Goal: Task Accomplishment & Management: Manage account settings

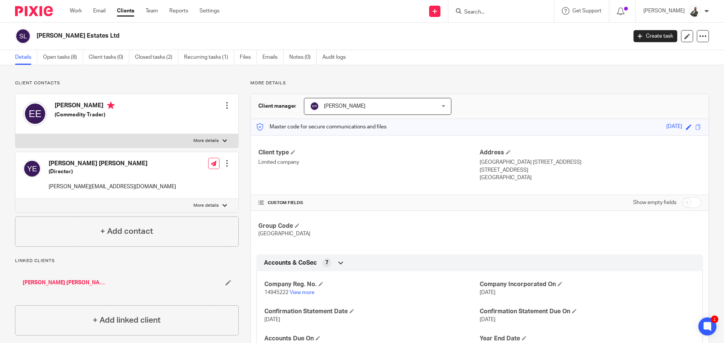
click at [130, 9] on link "Clients" at bounding box center [125, 11] width 17 height 8
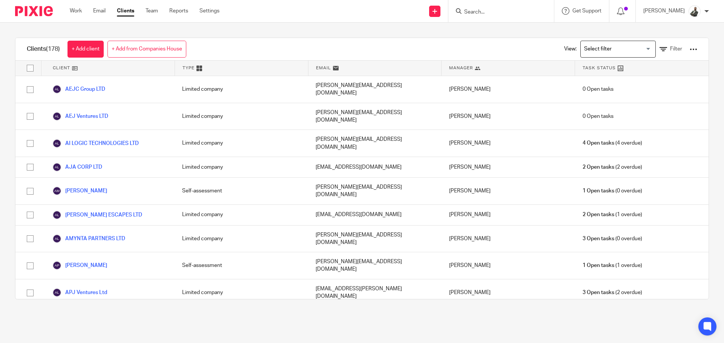
click at [690, 47] on div at bounding box center [694, 50] width 8 height 8
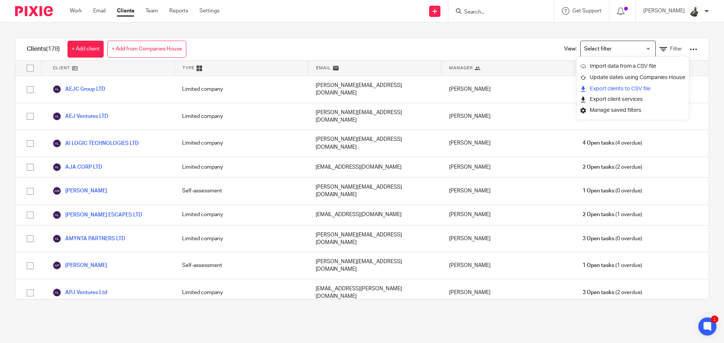
click at [652, 90] on link "Export clients to CSV file" at bounding box center [632, 88] width 105 height 11
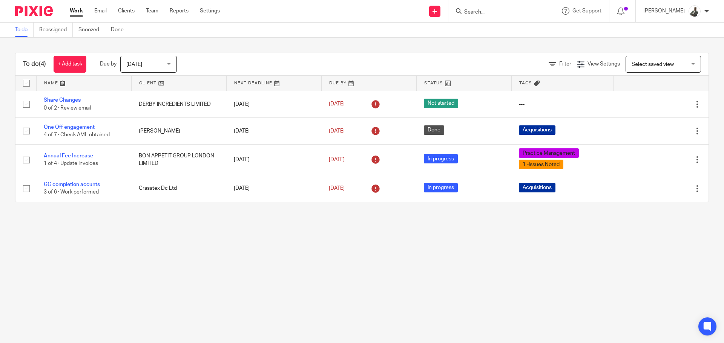
click at [135, 15] on div "Work Email Clients Team Reports Settings Work Email Clients Team Reports Settin…" at bounding box center [146, 11] width 169 height 22
click at [126, 10] on link "Clients" at bounding box center [126, 11] width 17 height 8
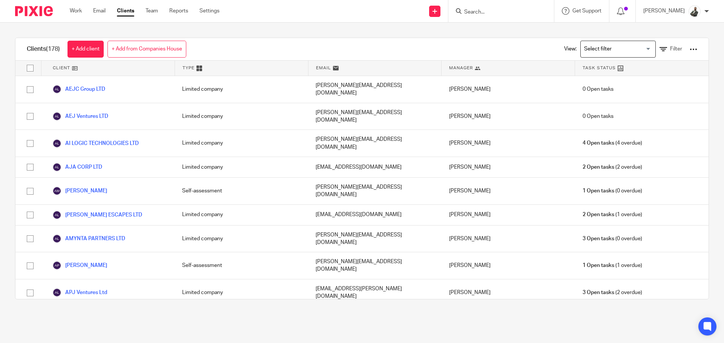
click at [687, 52] on div "View: Loading... Filter" at bounding box center [624, 49] width 167 height 22
click at [679, 41] on div "View: Loading... Filter" at bounding box center [625, 49] width 144 height 22
click at [690, 49] on div at bounding box center [694, 50] width 8 height 8
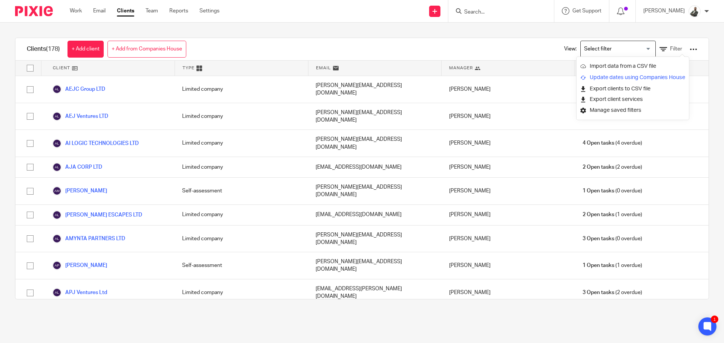
click at [629, 74] on link "Update dates using Companies House" at bounding box center [632, 77] width 105 height 11
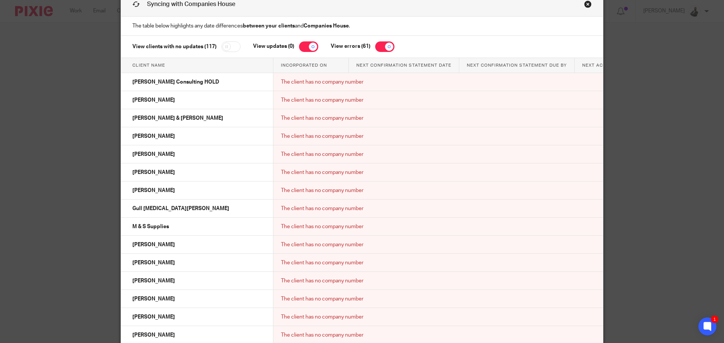
drag, startPoint x: 402, startPoint y: 75, endPoint x: 237, endPoint y: 135, distance: 175.4
click at [301, 56] on div "View clients with no updates (117) View updates (0) View errors (61)" at bounding box center [362, 47] width 482 height 22
click at [304, 50] on input "checkbox" at bounding box center [308, 46] width 19 height 11
checkbox input "false"
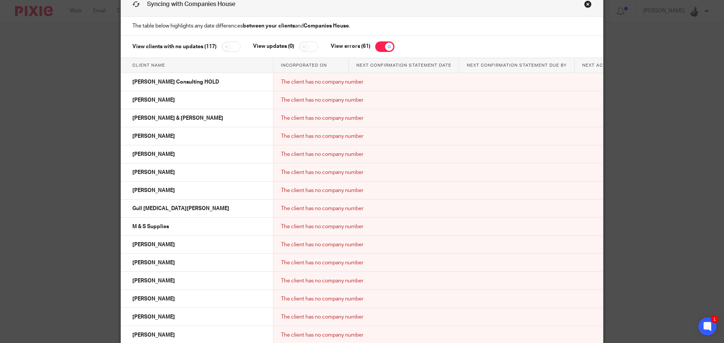
click at [390, 44] on input "checkbox" at bounding box center [384, 46] width 19 height 11
checkbox input "false"
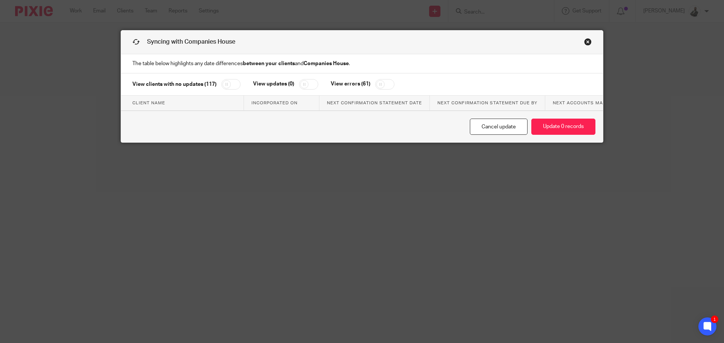
click at [224, 79] on input "checkbox" at bounding box center [230, 84] width 19 height 11
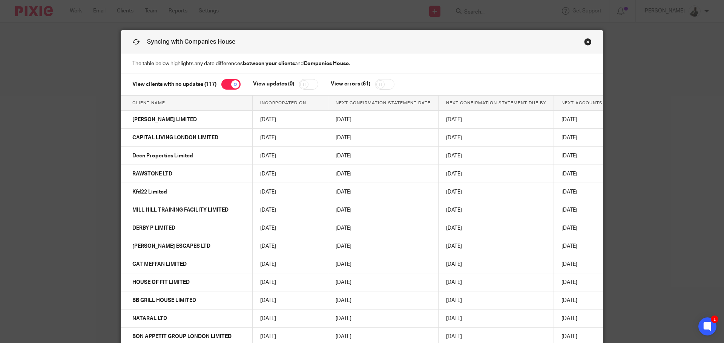
click at [224, 79] on input "checkbox" at bounding box center [230, 84] width 19 height 11
checkbox input "false"
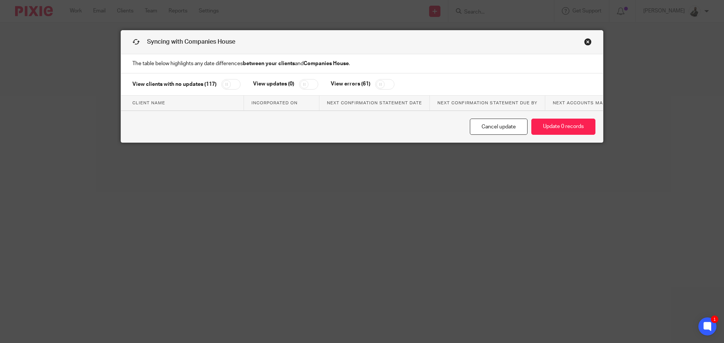
click at [584, 43] on link "Close this dialog window" at bounding box center [588, 43] width 8 height 10
